Goal: Task Accomplishment & Management: Manage account settings

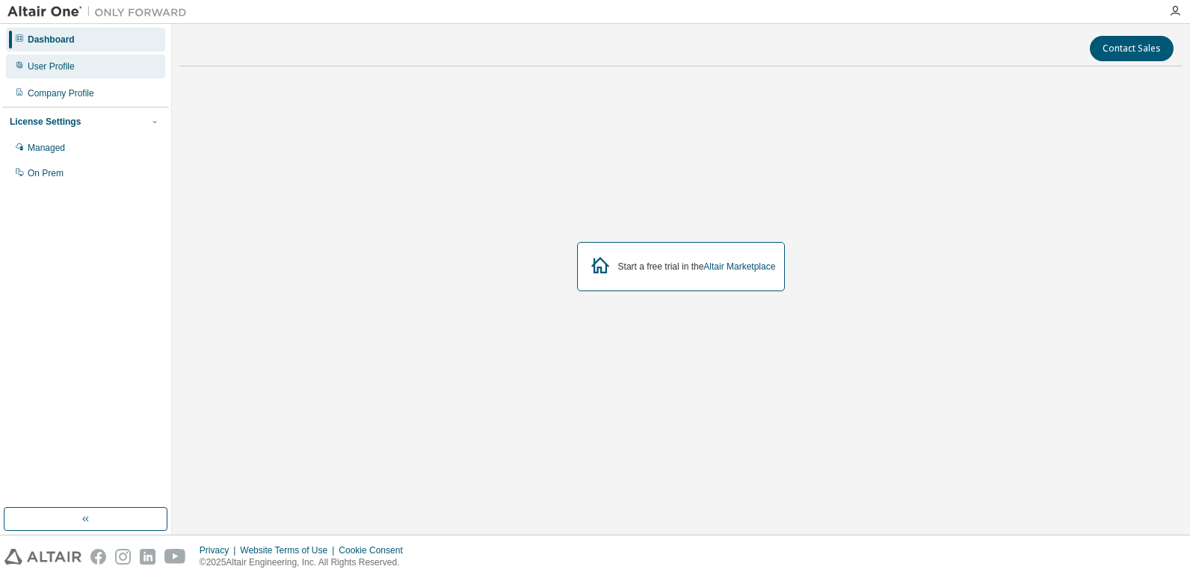
click at [78, 72] on div "User Profile" at bounding box center [85, 67] width 159 height 24
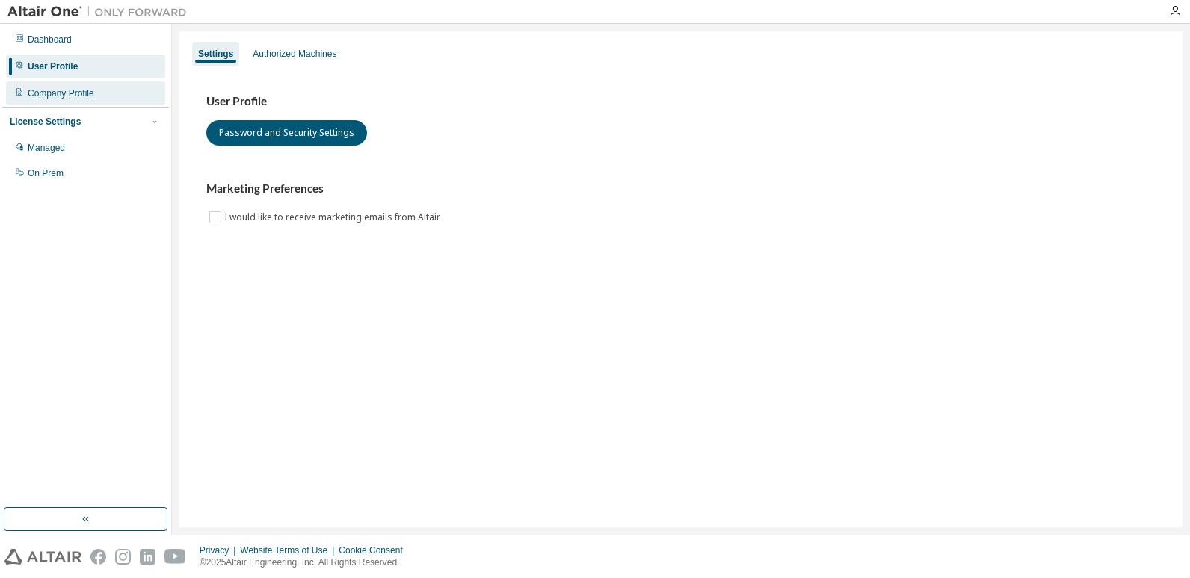
click at [65, 94] on div "Company Profile" at bounding box center [61, 93] width 67 height 12
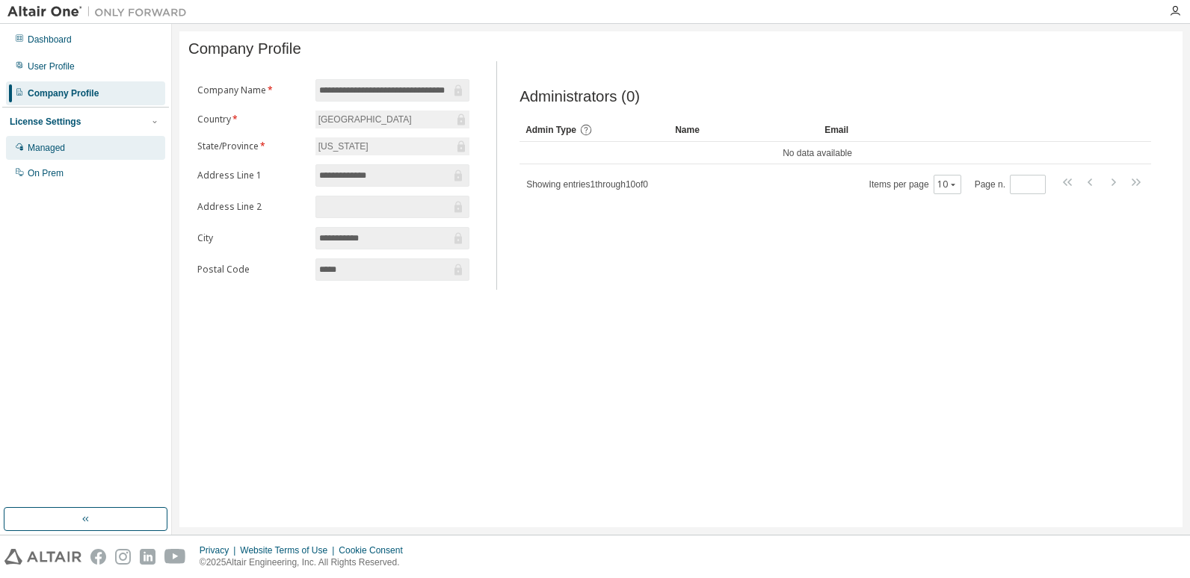
click at [58, 143] on div "Managed" at bounding box center [46, 148] width 37 height 12
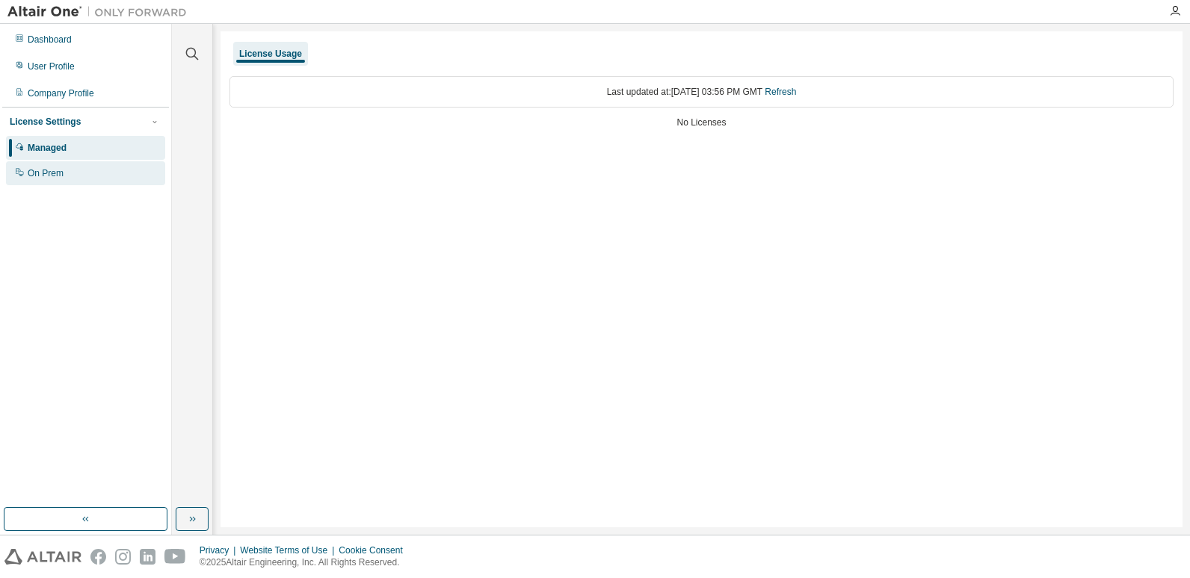
click at [61, 174] on div "On Prem" at bounding box center [46, 173] width 36 height 12
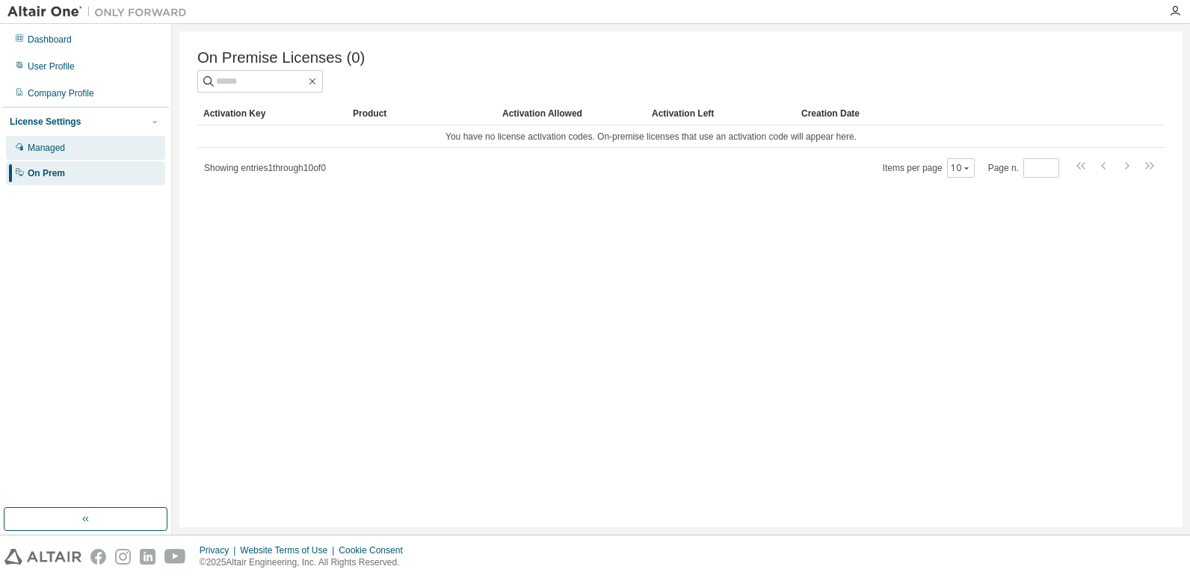
click at [74, 152] on div "Managed" at bounding box center [85, 148] width 159 height 24
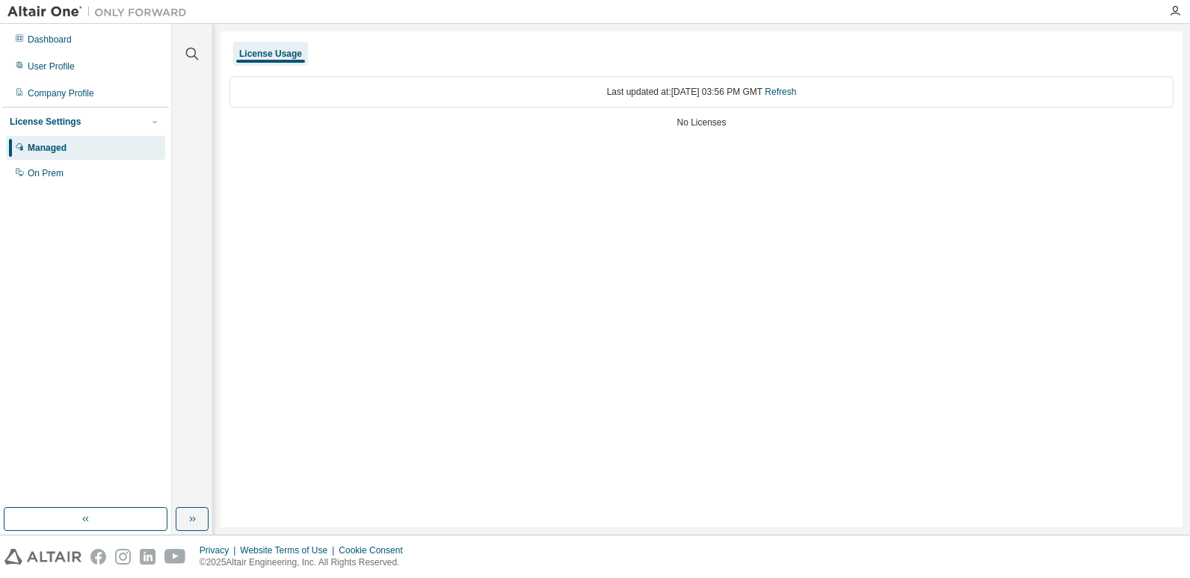
click at [273, 54] on div "License Usage" at bounding box center [270, 54] width 63 height 12
click at [155, 119] on icon "button" at bounding box center [154, 121] width 9 height 9
click at [41, 170] on div "On Prem" at bounding box center [46, 173] width 36 height 12
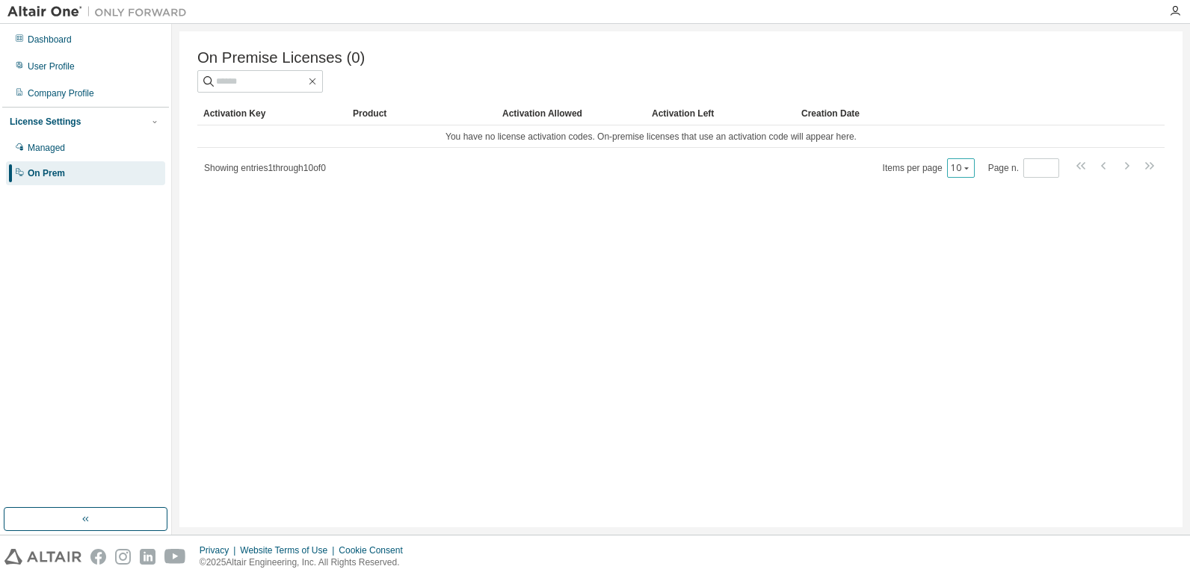
click at [962, 168] on icon "button" at bounding box center [966, 168] width 9 height 9
click at [967, 197] on div "10" at bounding box center [1006, 192] width 120 height 18
click at [566, 114] on div "Activation Allowed" at bounding box center [571, 114] width 138 height 24
click at [369, 120] on div "Product" at bounding box center [422, 114] width 138 height 24
click at [249, 116] on div "Activation Key" at bounding box center [272, 114] width 138 height 24
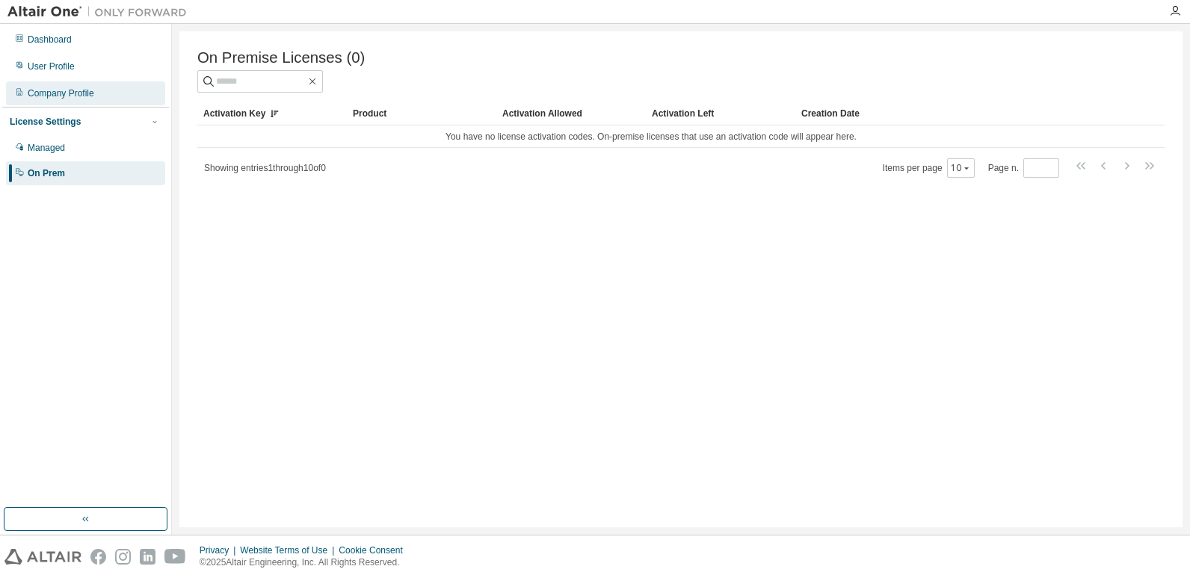
click at [74, 94] on div "Company Profile" at bounding box center [61, 93] width 67 height 12
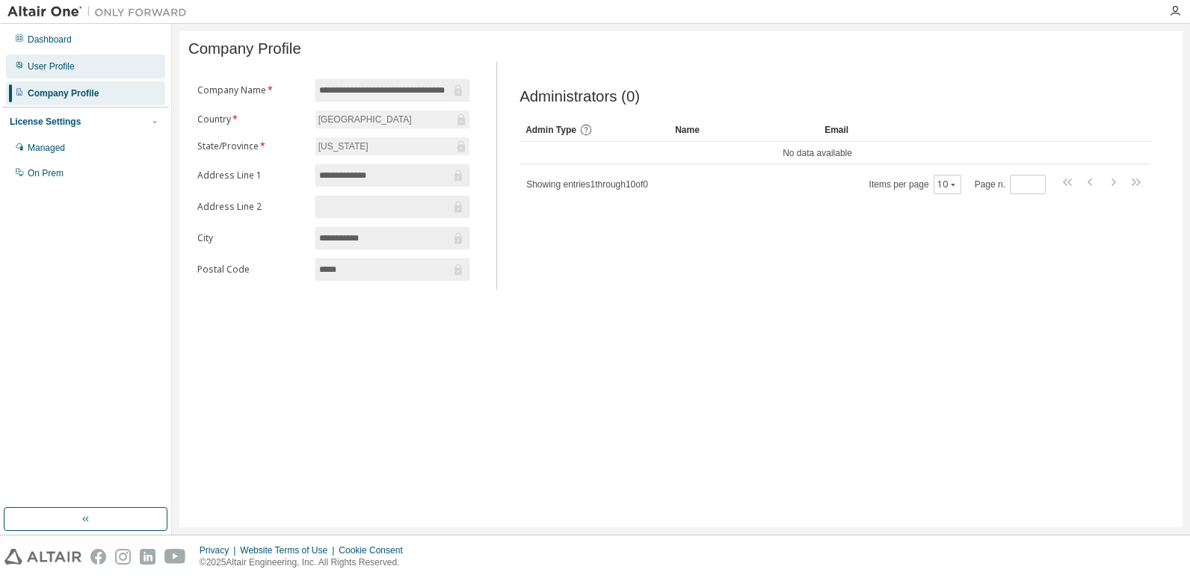
click at [116, 68] on div "User Profile" at bounding box center [85, 67] width 159 height 24
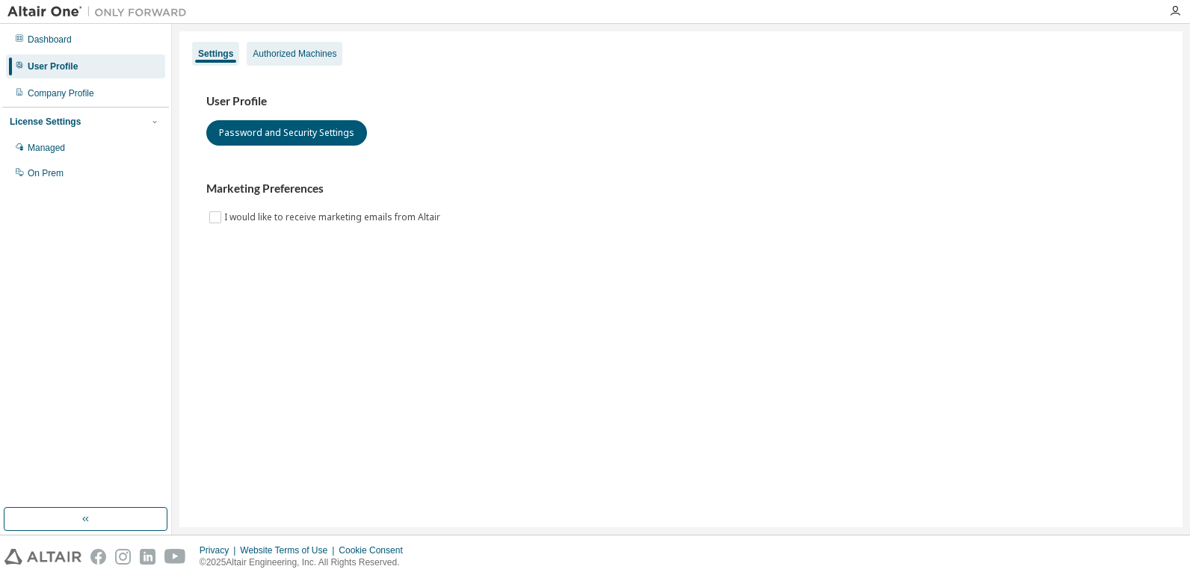
click at [289, 55] on div "Authorized Machines" at bounding box center [295, 54] width 84 height 12
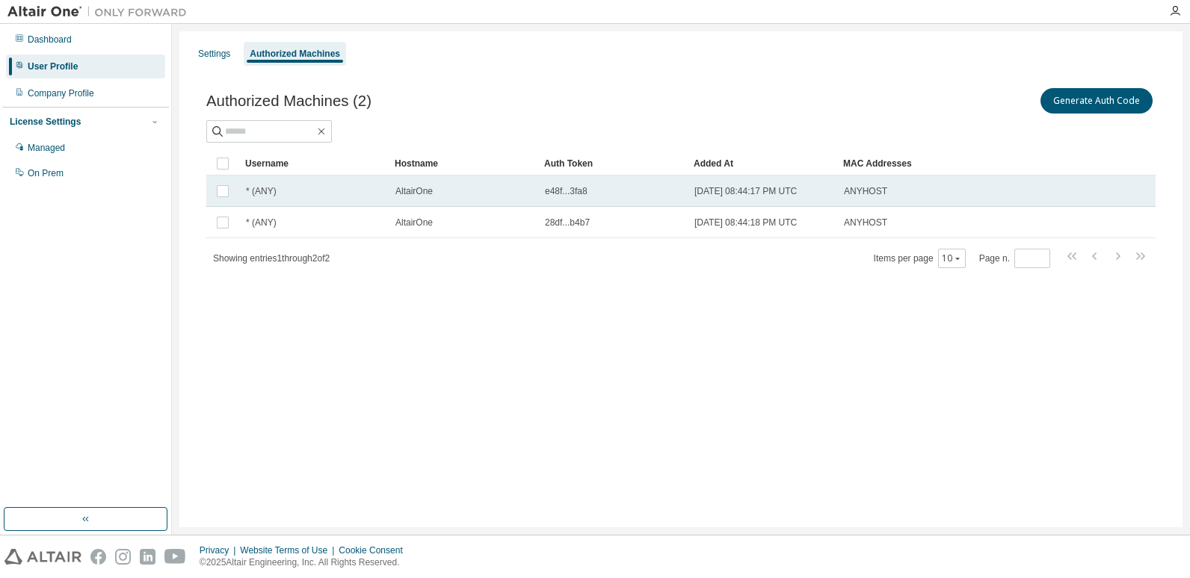
click at [348, 188] on div "* (ANY)" at bounding box center [314, 191] width 136 height 12
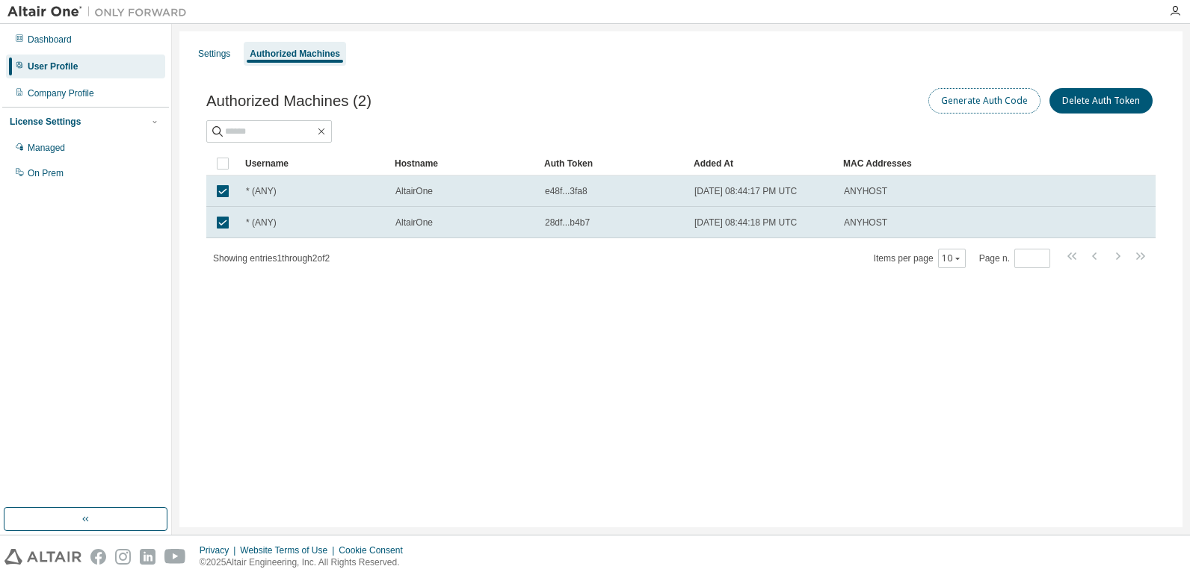
click at [963, 99] on button "Generate Auth Code" at bounding box center [984, 100] width 112 height 25
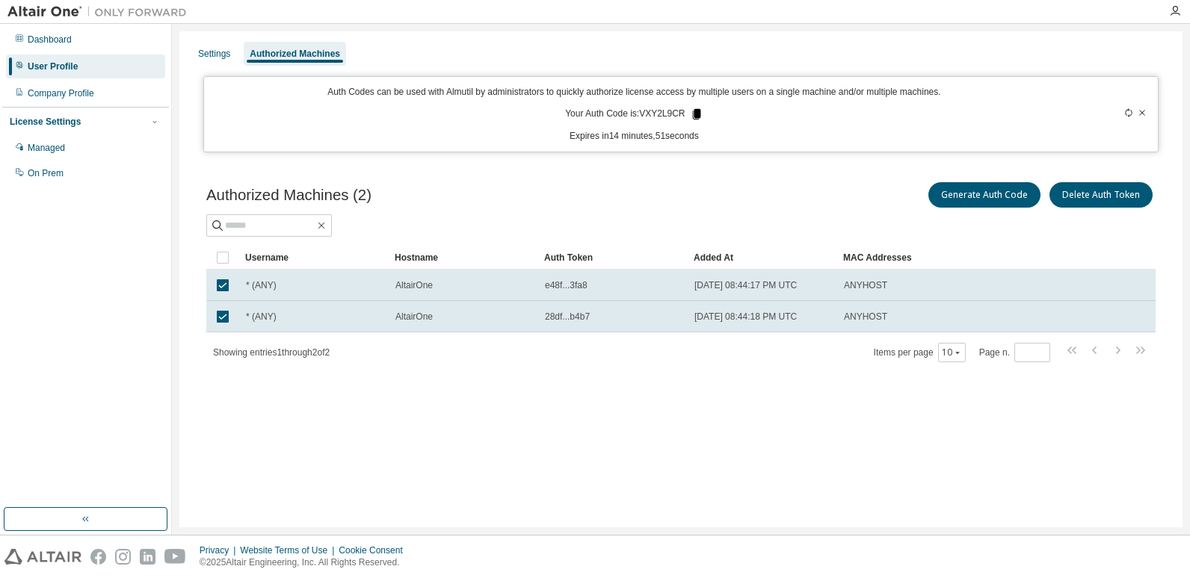
click at [699, 114] on icon at bounding box center [696, 114] width 8 height 10
click at [780, 111] on div "Auth Codes can be used with Almutil by administrators to quickly authorize lice…" at bounding box center [634, 114] width 842 height 57
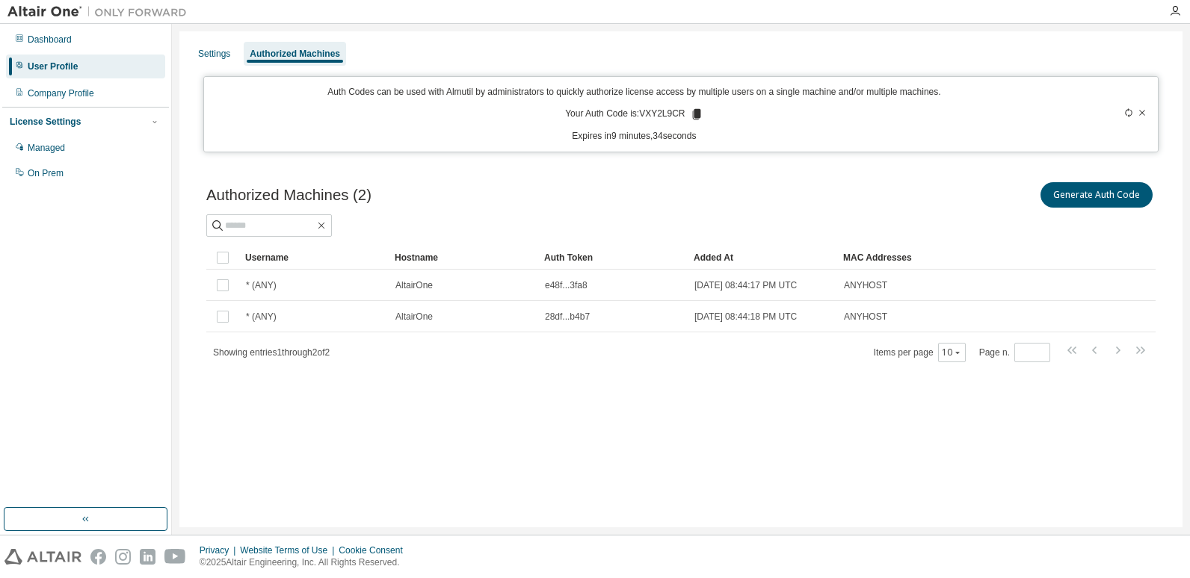
click at [507, 383] on div "Authorized Machines (2) Generate Auth Code Clear Load Save Save As Field Operat…" at bounding box center [680, 281] width 985 height 241
click at [558, 283] on span "e48f...3fa8" at bounding box center [566, 286] width 43 height 12
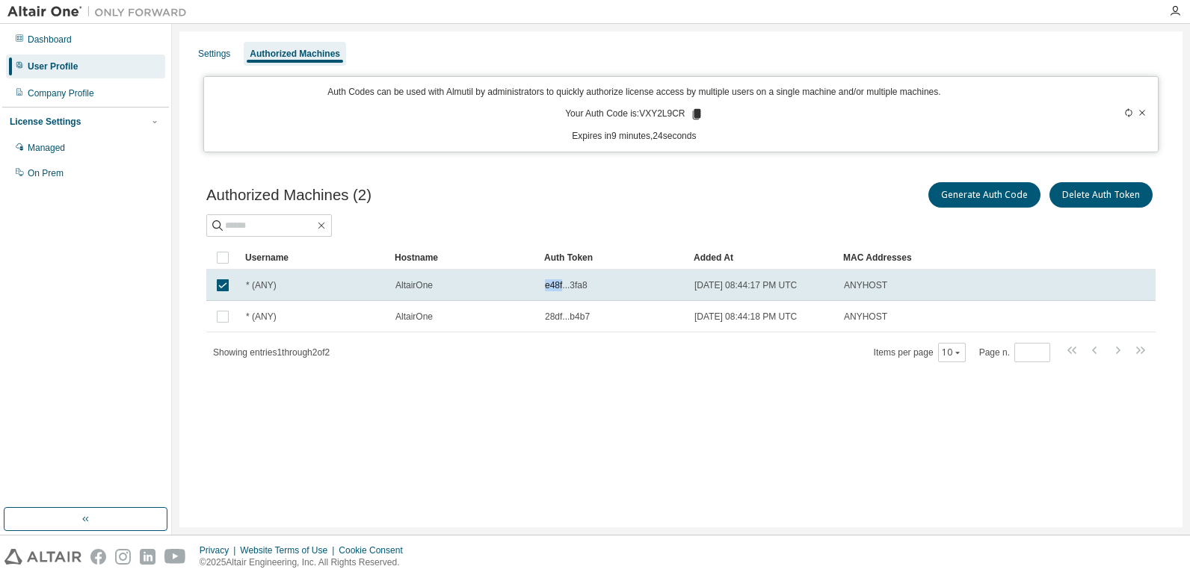
click at [558, 283] on span "e48f...3fa8" at bounding box center [566, 286] width 43 height 12
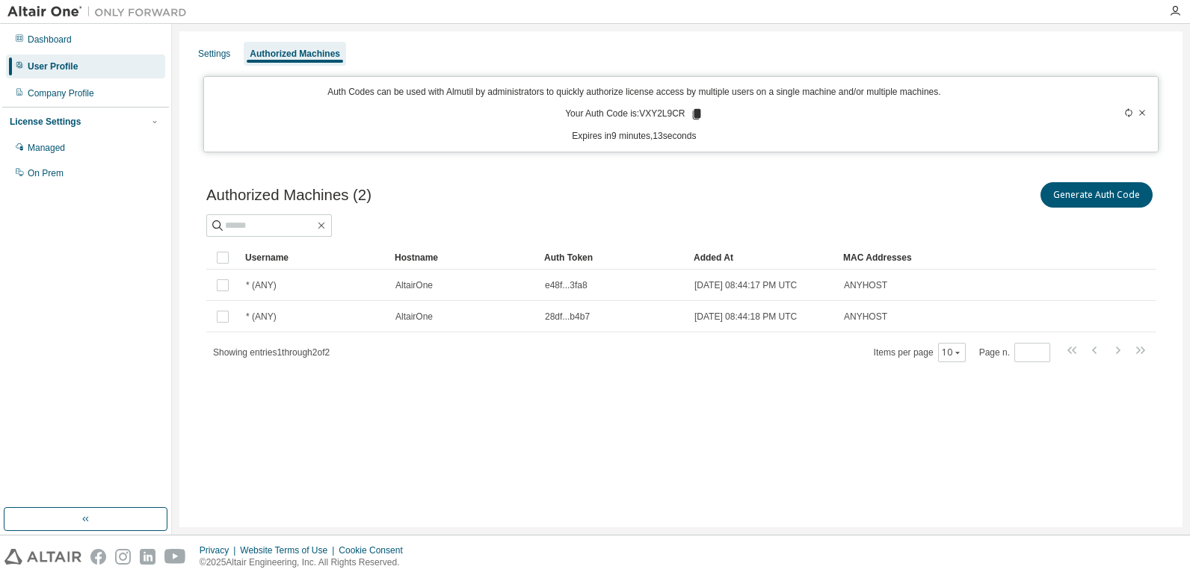
click at [47, 14] on img at bounding box center [100, 11] width 187 height 15
click at [1170, 10] on icon "button" at bounding box center [1175, 11] width 12 height 12
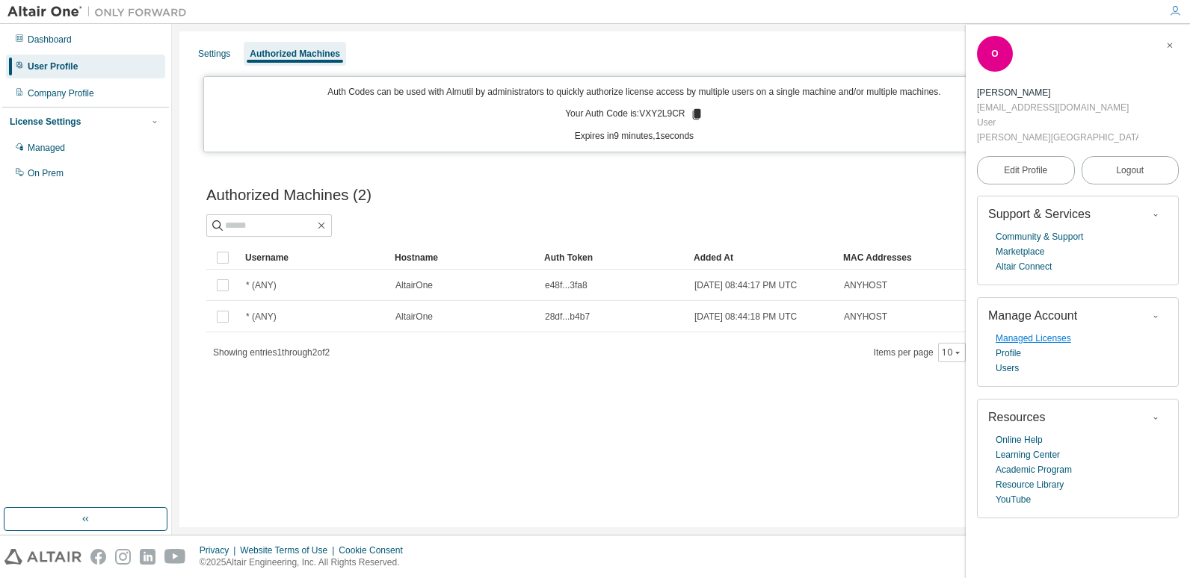
click at [1036, 331] on link "Managed Licenses" at bounding box center [1033, 338] width 75 height 15
click at [1022, 244] on link "Marketplace" at bounding box center [1020, 251] width 49 height 15
click at [1000, 259] on link "Altair Connect" at bounding box center [1024, 266] width 56 height 15
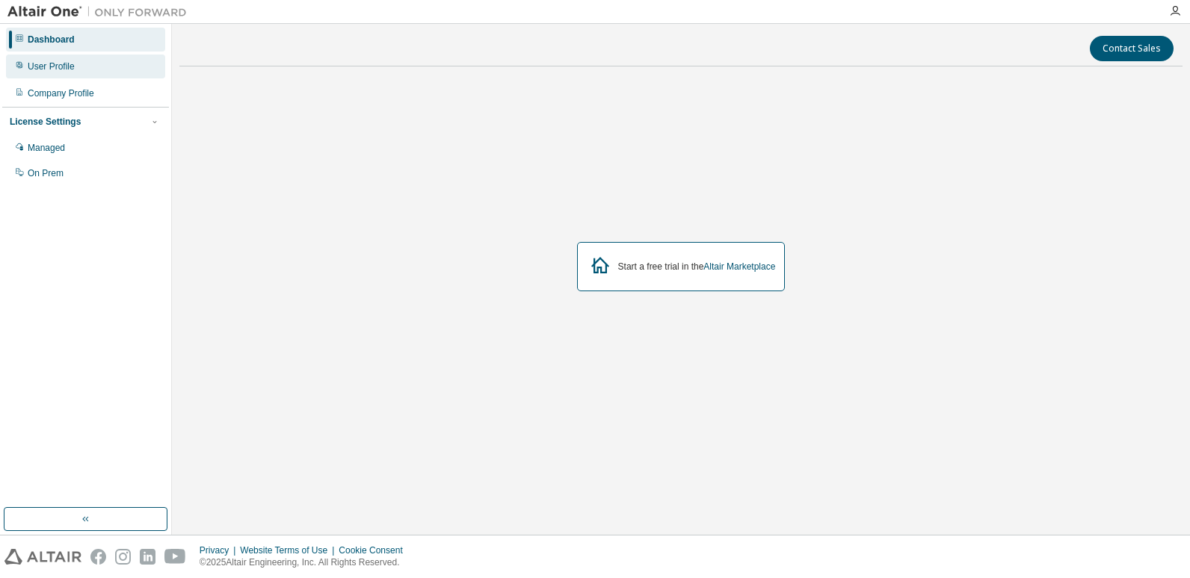
click at [63, 69] on div "User Profile" at bounding box center [51, 67] width 47 height 12
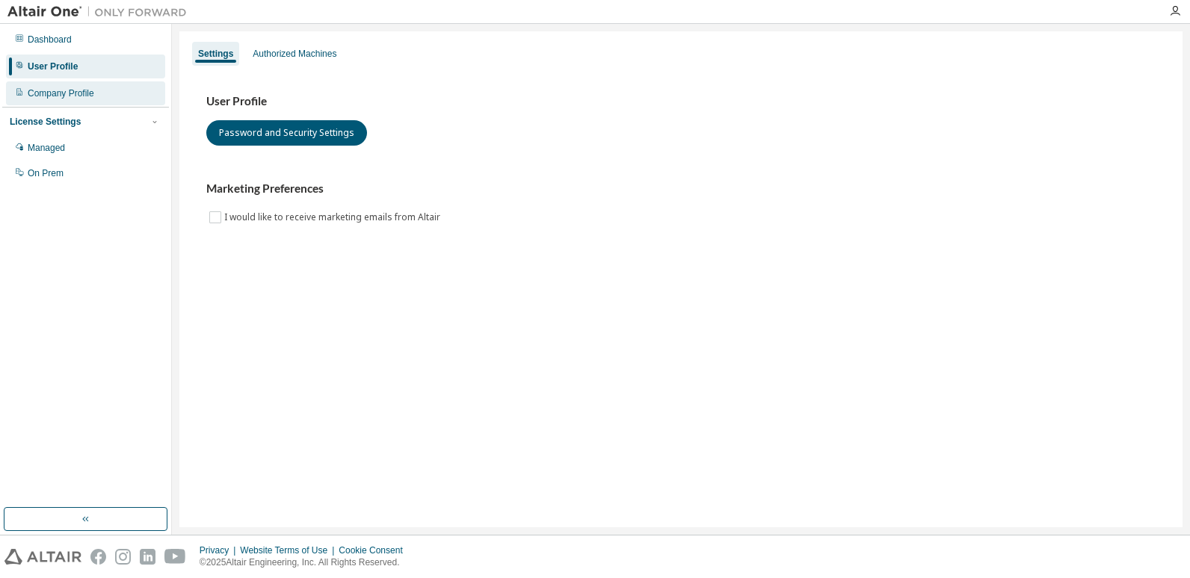
click at [40, 91] on div "Company Profile" at bounding box center [61, 93] width 67 height 12
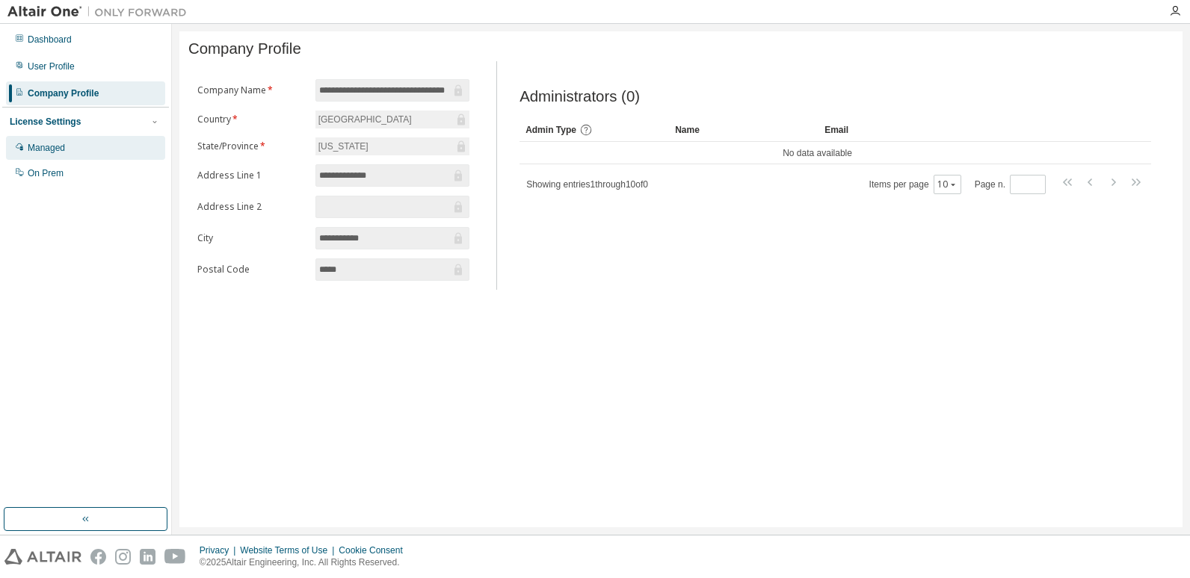
click at [46, 152] on div "Managed" at bounding box center [46, 148] width 37 height 12
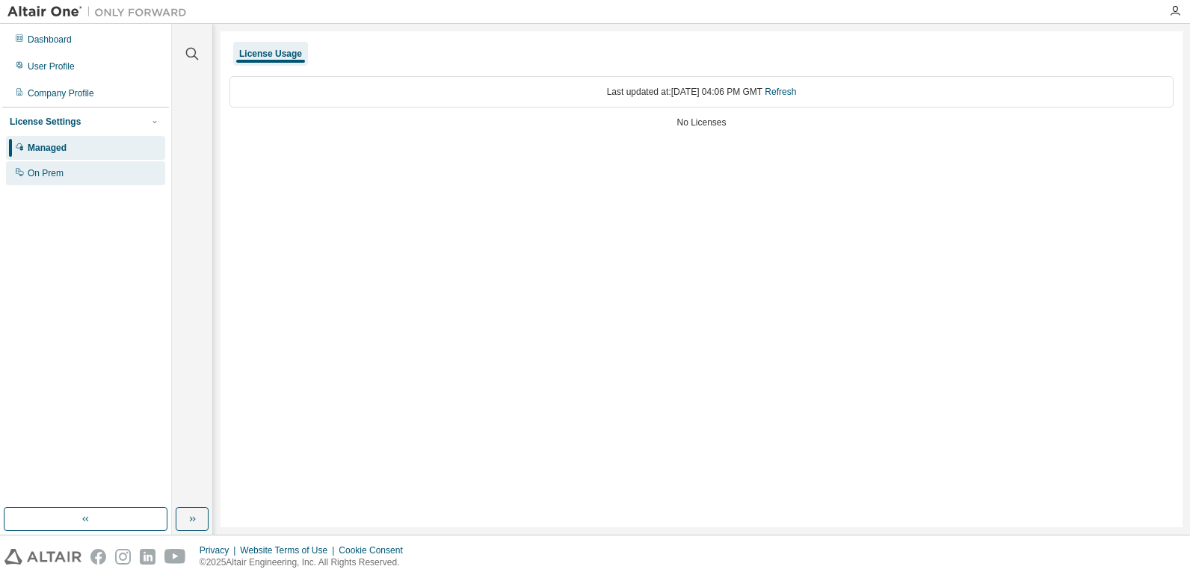
click at [51, 171] on div "On Prem" at bounding box center [46, 173] width 36 height 12
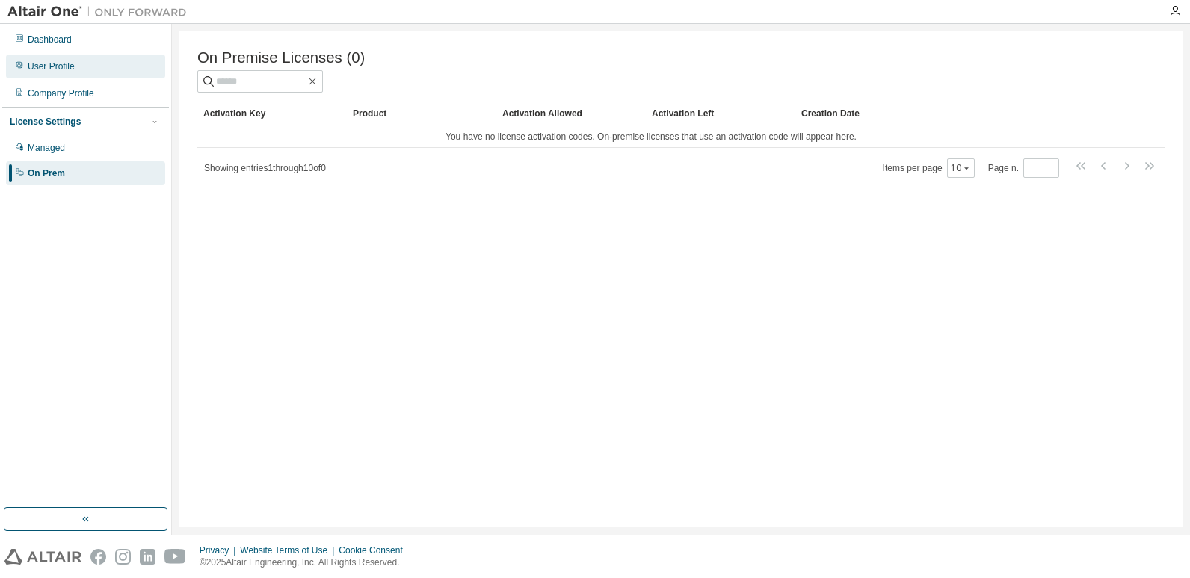
click at [72, 70] on div "User Profile" at bounding box center [51, 67] width 47 height 12
